Goal: Task Accomplishment & Management: Use online tool/utility

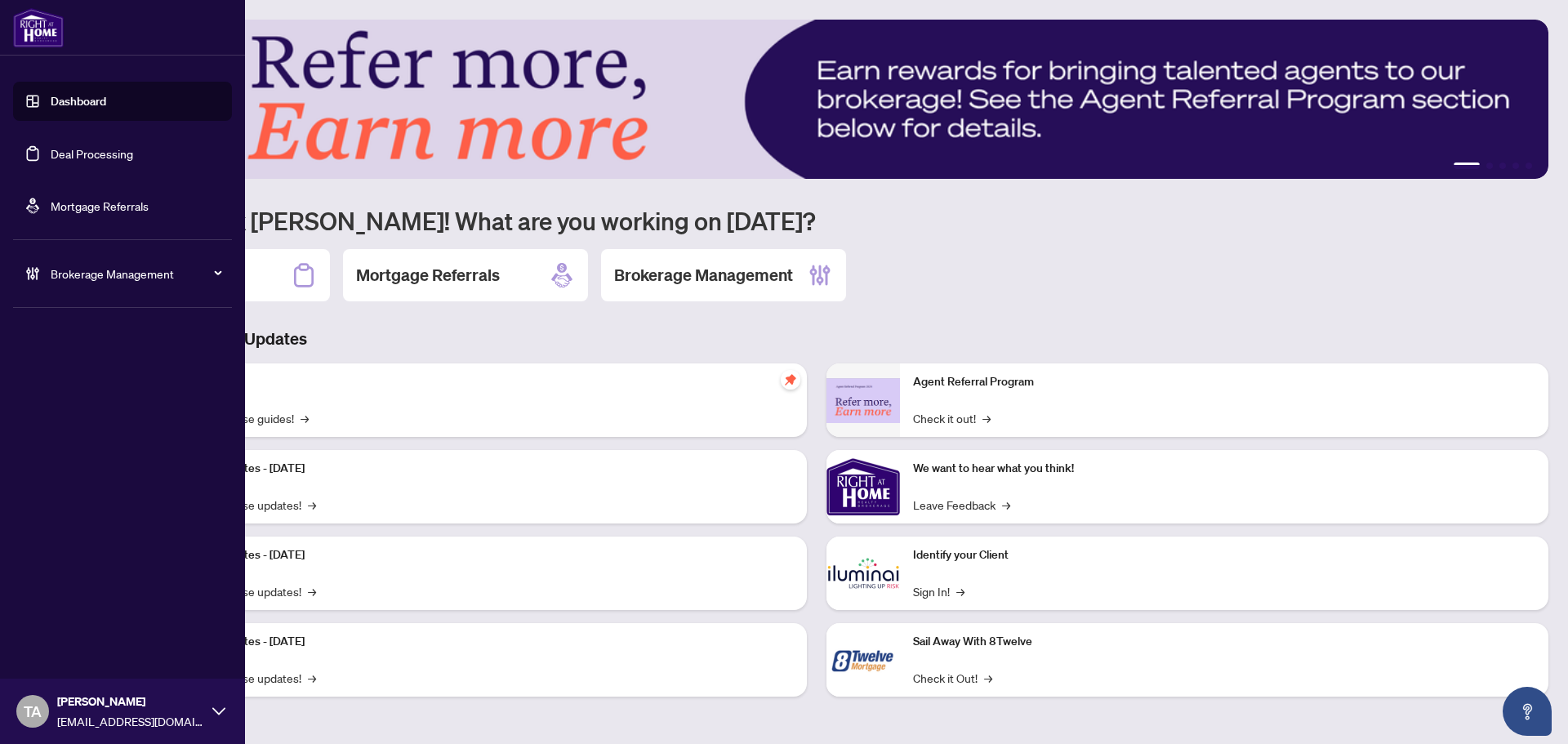
click at [64, 153] on link "Deal Processing" at bounding box center [92, 153] width 82 height 15
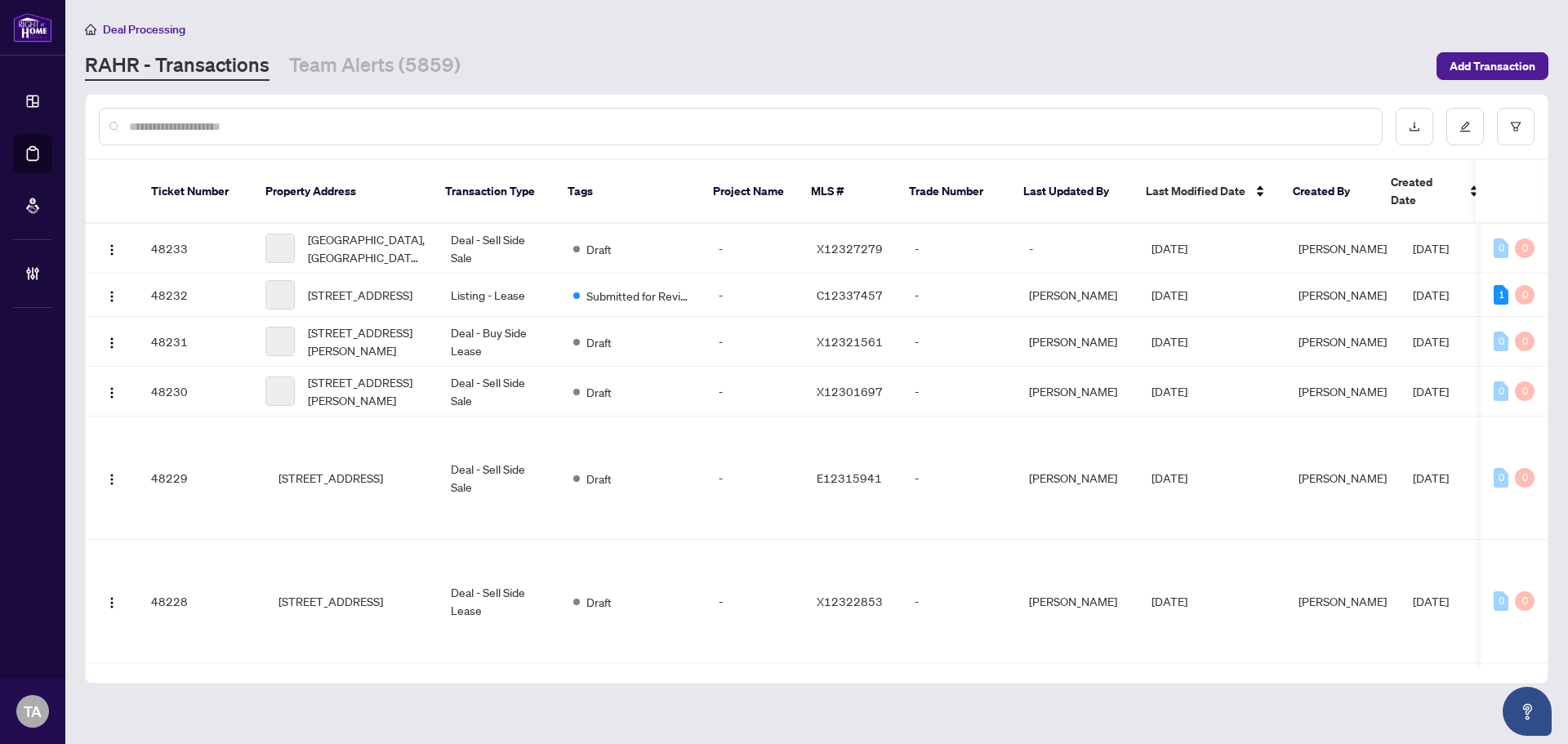
click at [648, 127] on input "text" at bounding box center [750, 127] width 1240 height 18
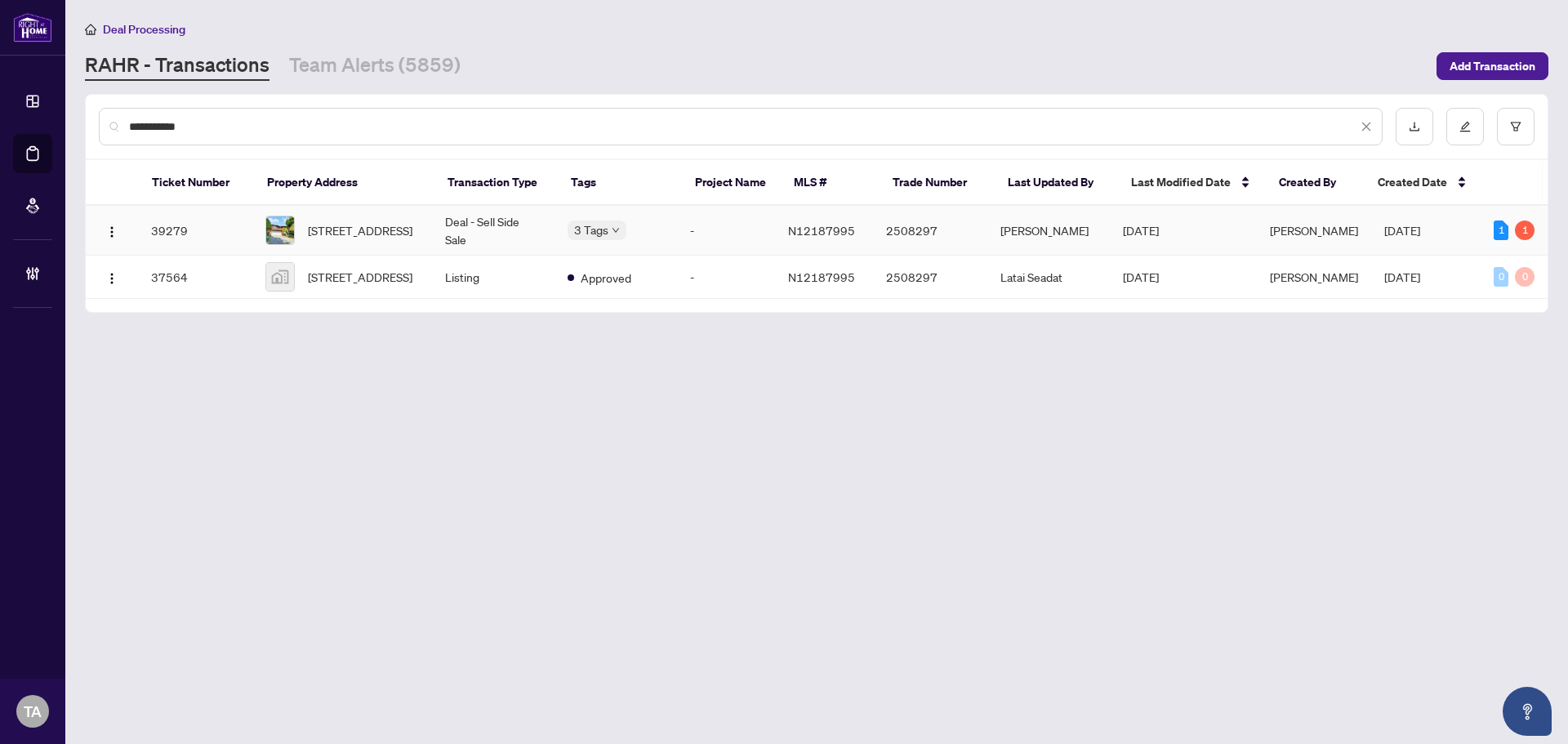
type input "**********"
click at [471, 227] on td "Deal - Sell Side Sale" at bounding box center [493, 231] width 123 height 50
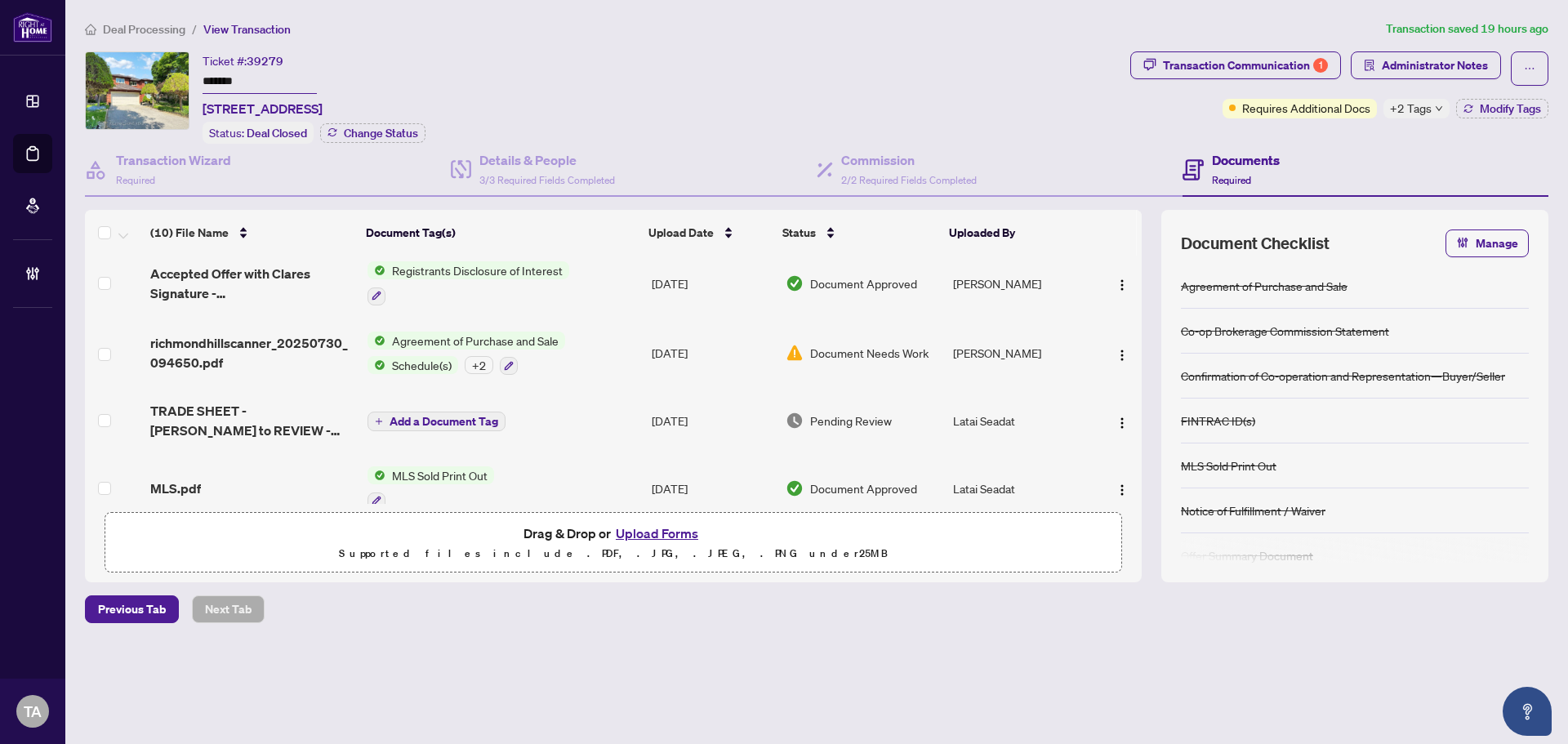
scroll to position [190, 0]
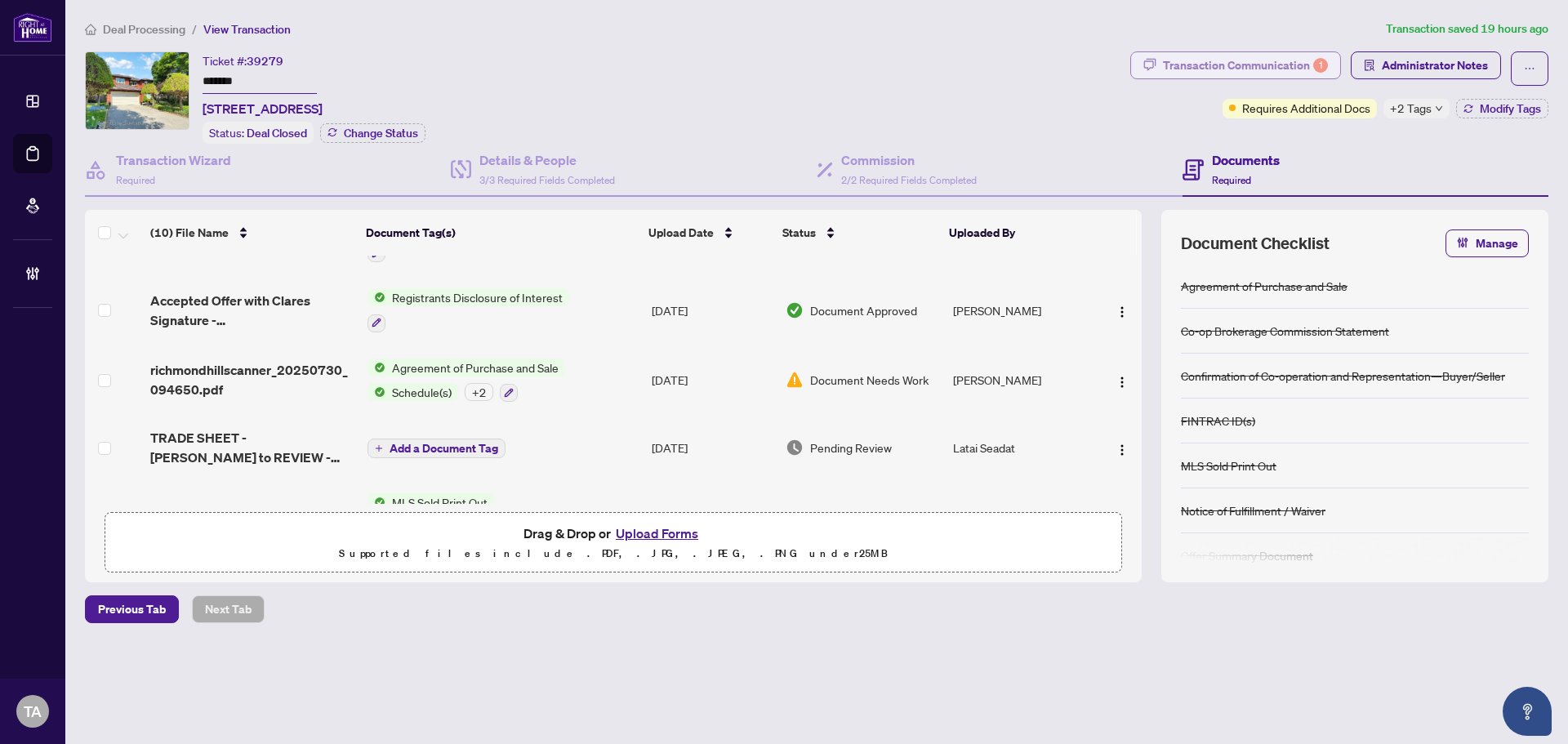
click at [1206, 65] on div "Transaction Communication 1" at bounding box center [1245, 65] width 165 height 27
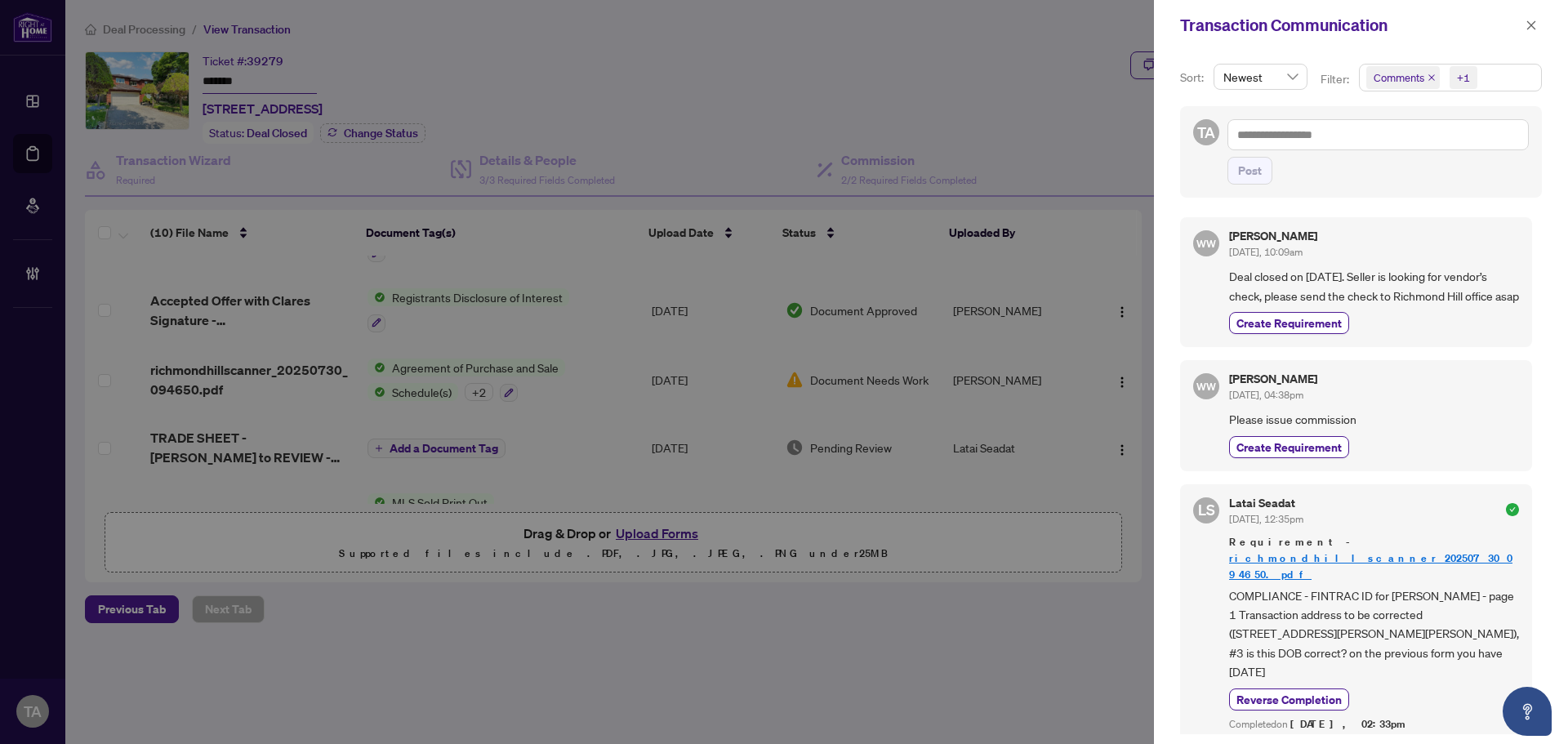
drag, startPoint x: 1304, startPoint y: 315, endPoint x: 1227, endPoint y: 275, distance: 86.8
click at [1227, 275] on div "WW [PERSON_NAME] [DATE], 10:09am Deal closed on [DATE]. Seller is looking for v…" at bounding box center [1356, 282] width 352 height 130
click at [1441, 305] on span "Deal closed on [DATE]. Seller is looking for vendor’s check, please send the ch…" at bounding box center [1375, 286] width 290 height 38
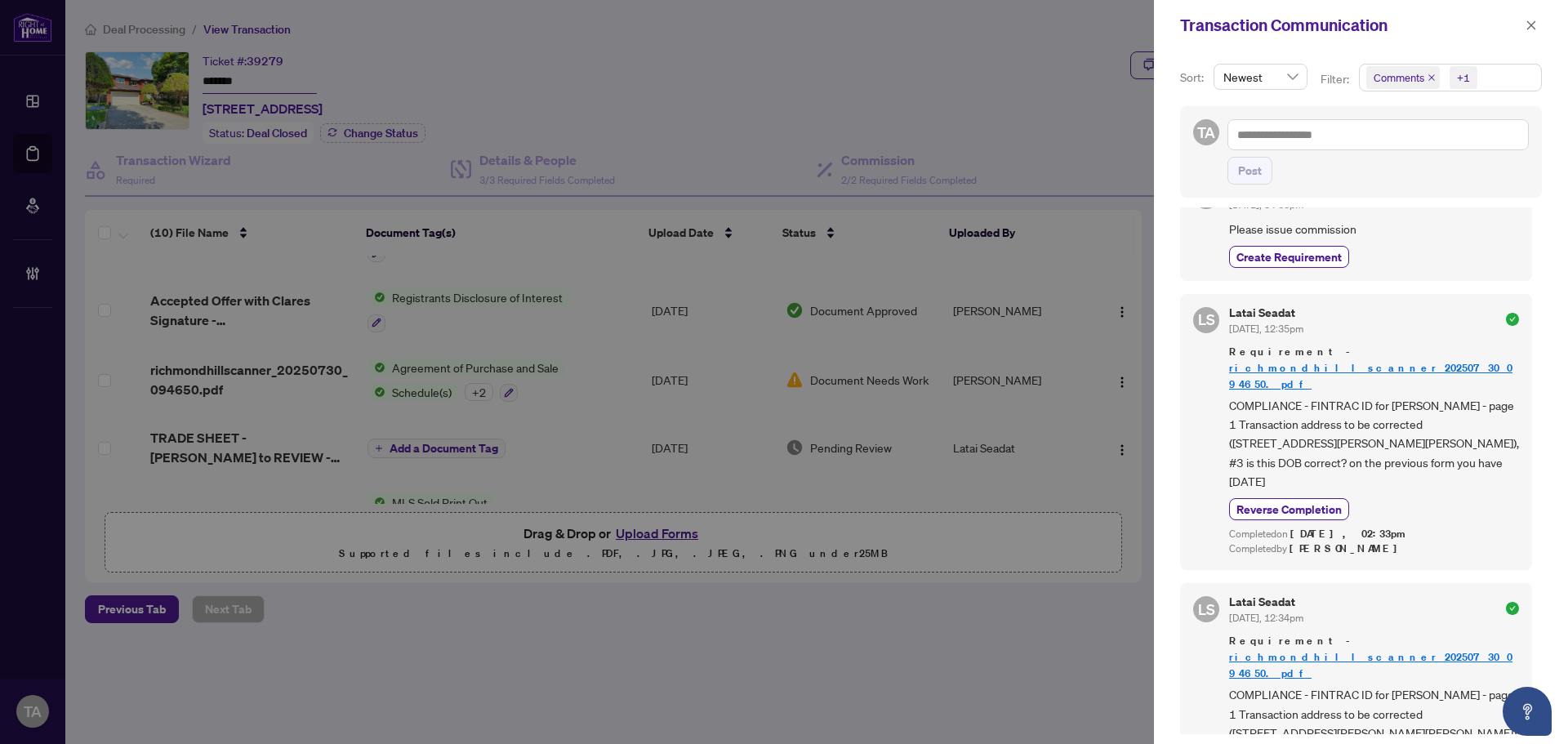
scroll to position [0, 0]
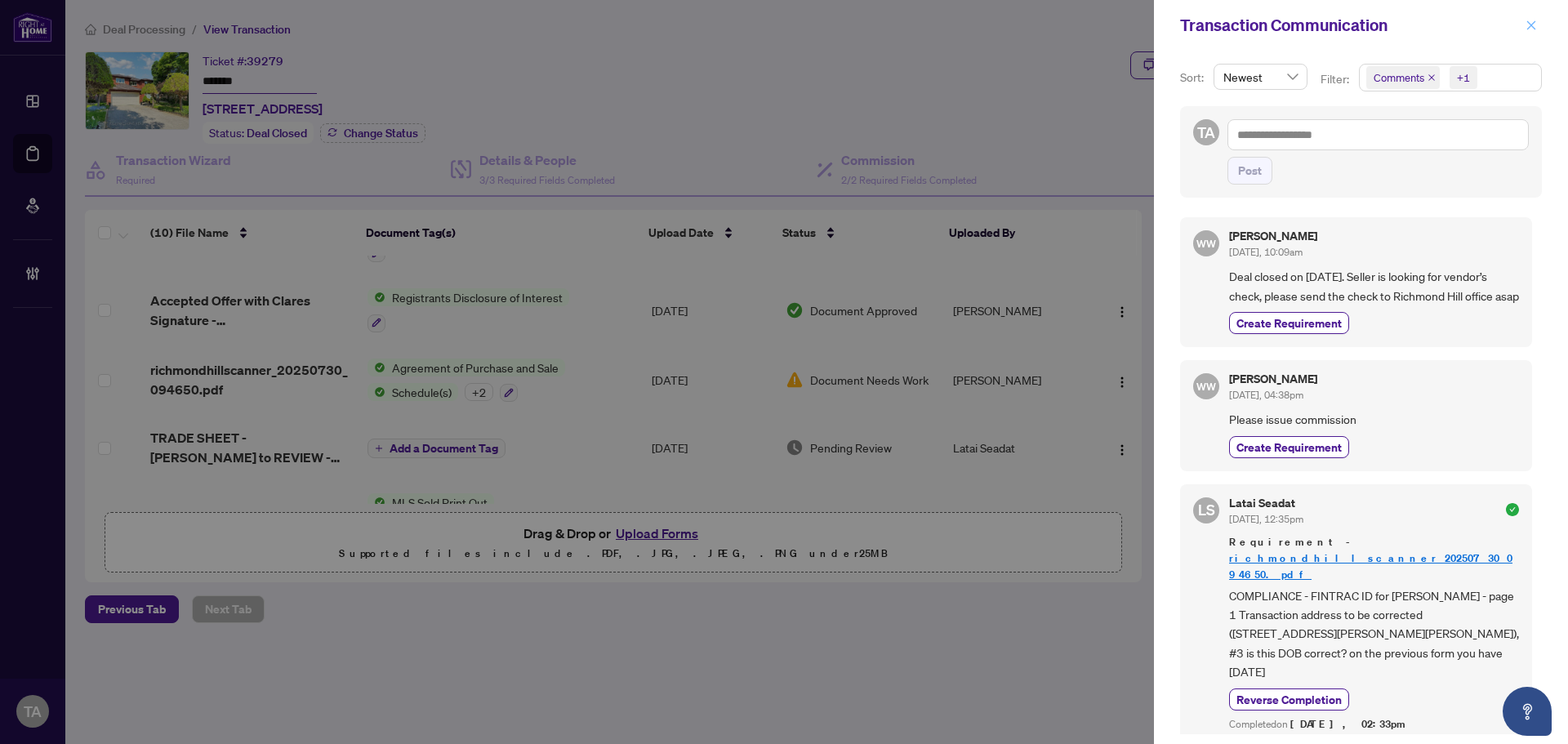
click at [1530, 26] on icon "close" at bounding box center [1532, 26] width 12 height 12
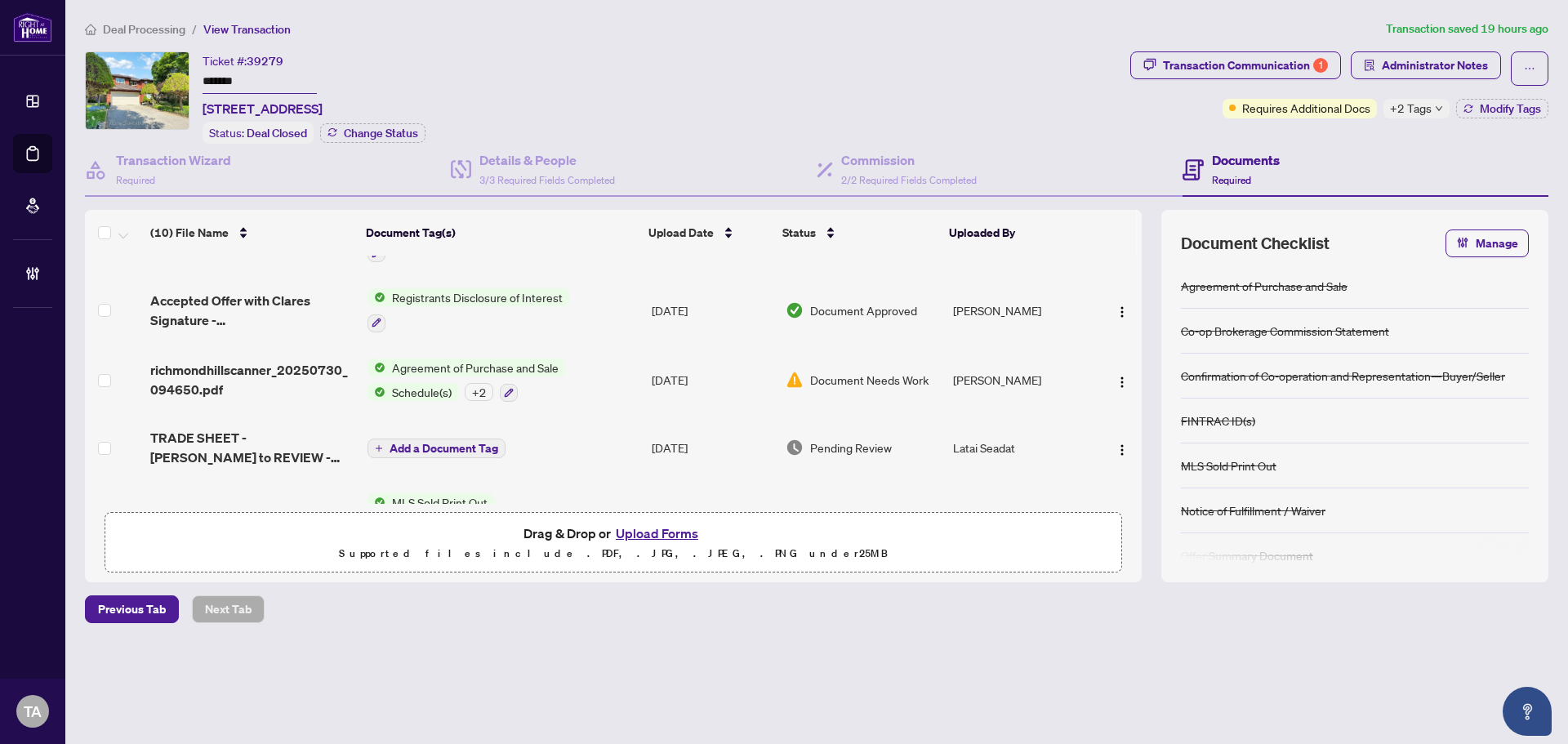
click at [1104, 663] on div "Deal Processing / View Transaction Transaction saved 19 hours ago Ticket #: 392…" at bounding box center [816, 349] width 1477 height 661
click at [1385, 647] on div "Deal Processing / View Transaction Transaction saved 19 hours ago Ticket #: 392…" at bounding box center [816, 349] width 1477 height 661
